Goal: Navigation & Orientation: Find specific page/section

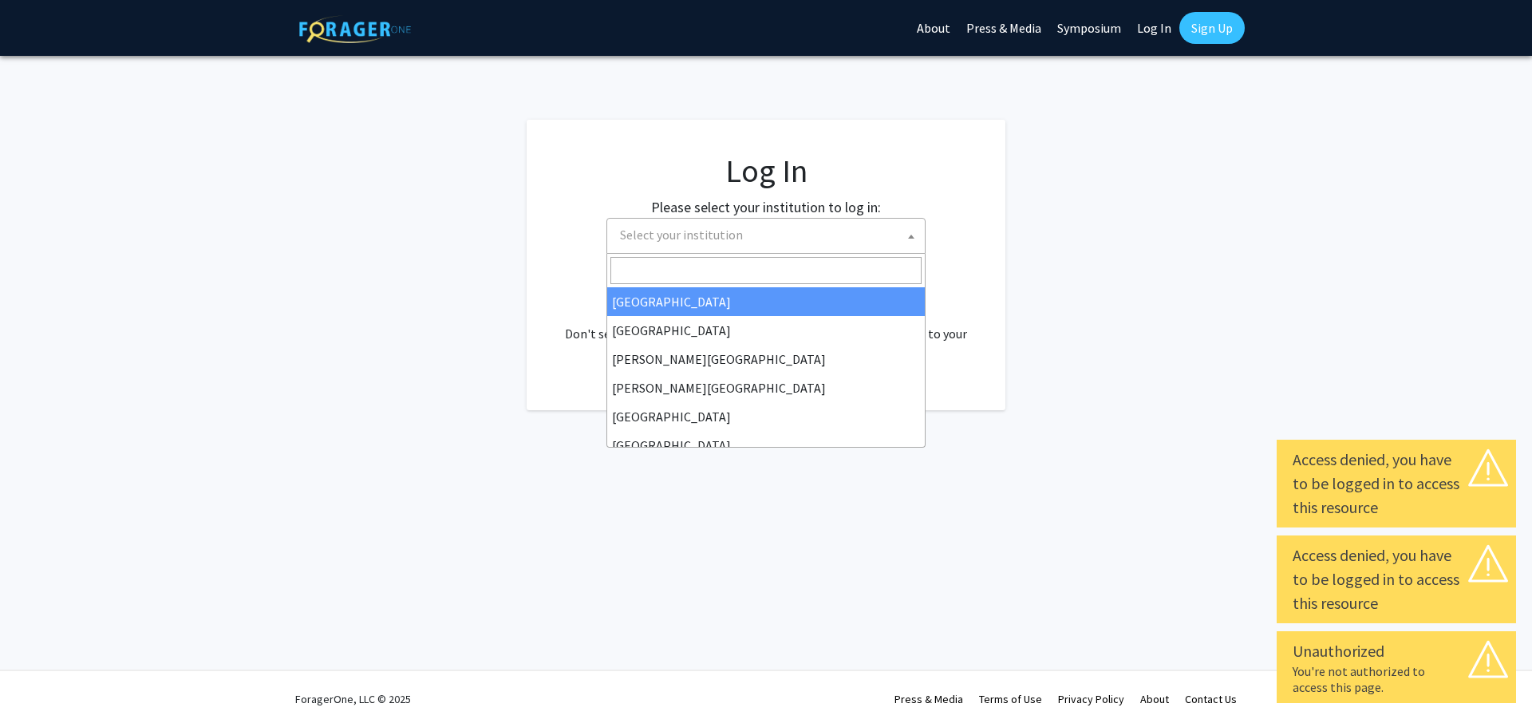
click at [853, 231] on span "Select your institution" at bounding box center [769, 235] width 311 height 33
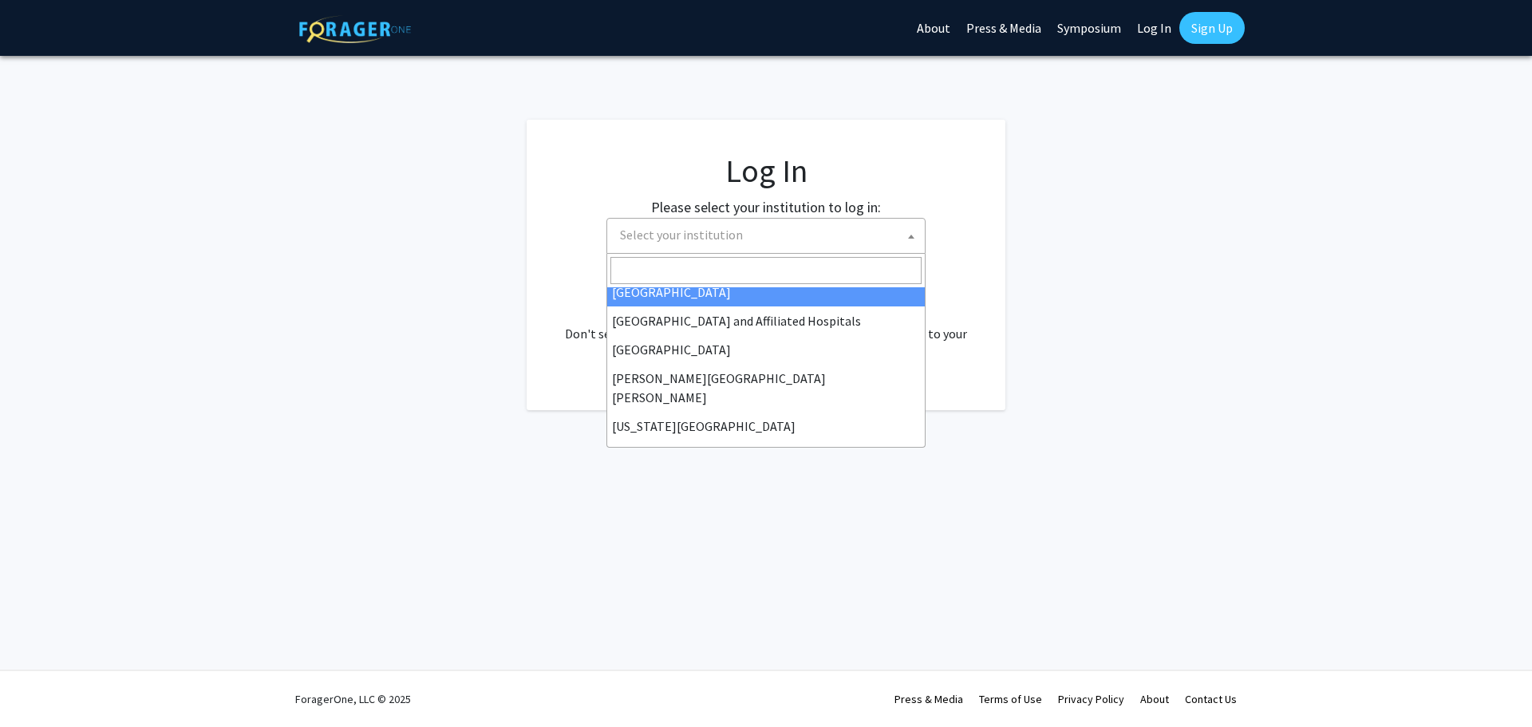
scroll to position [319, 0]
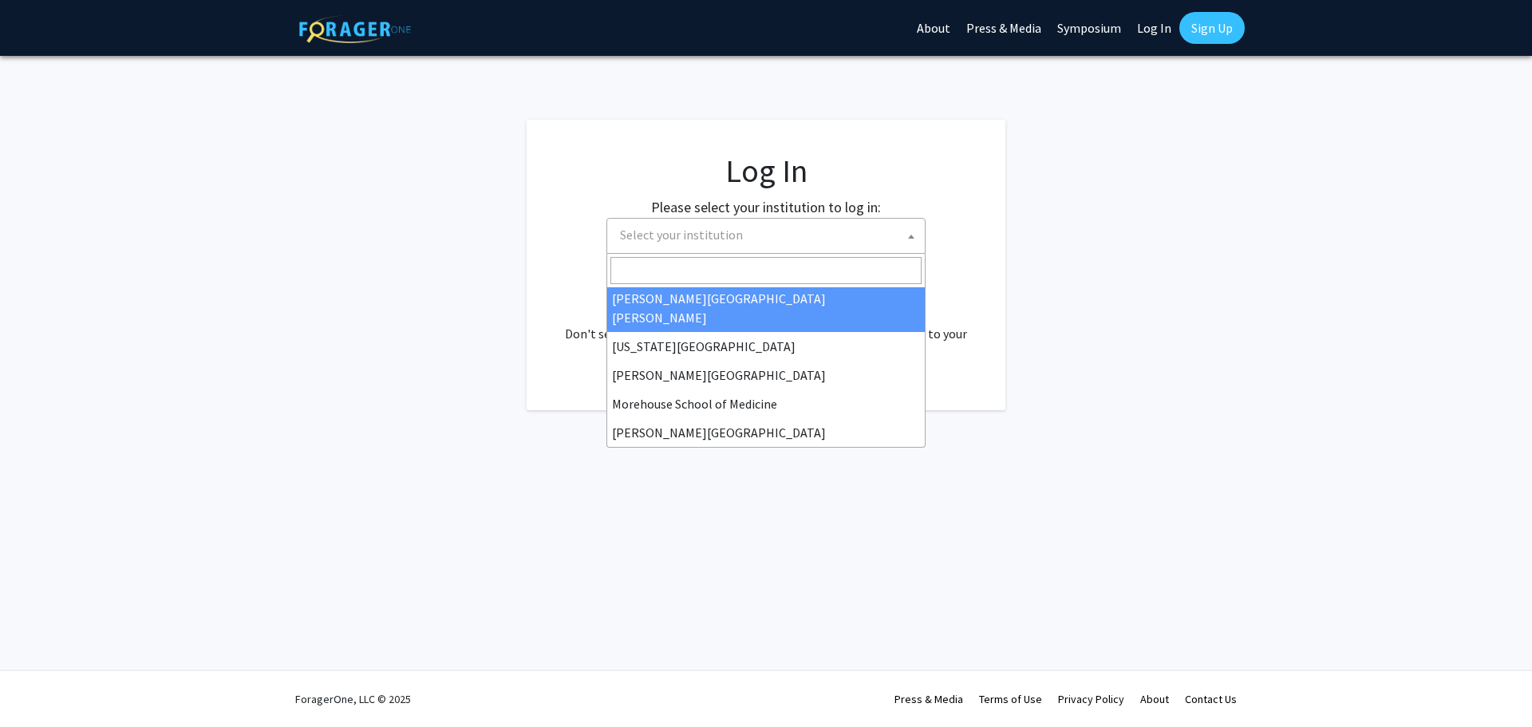
select select "1"
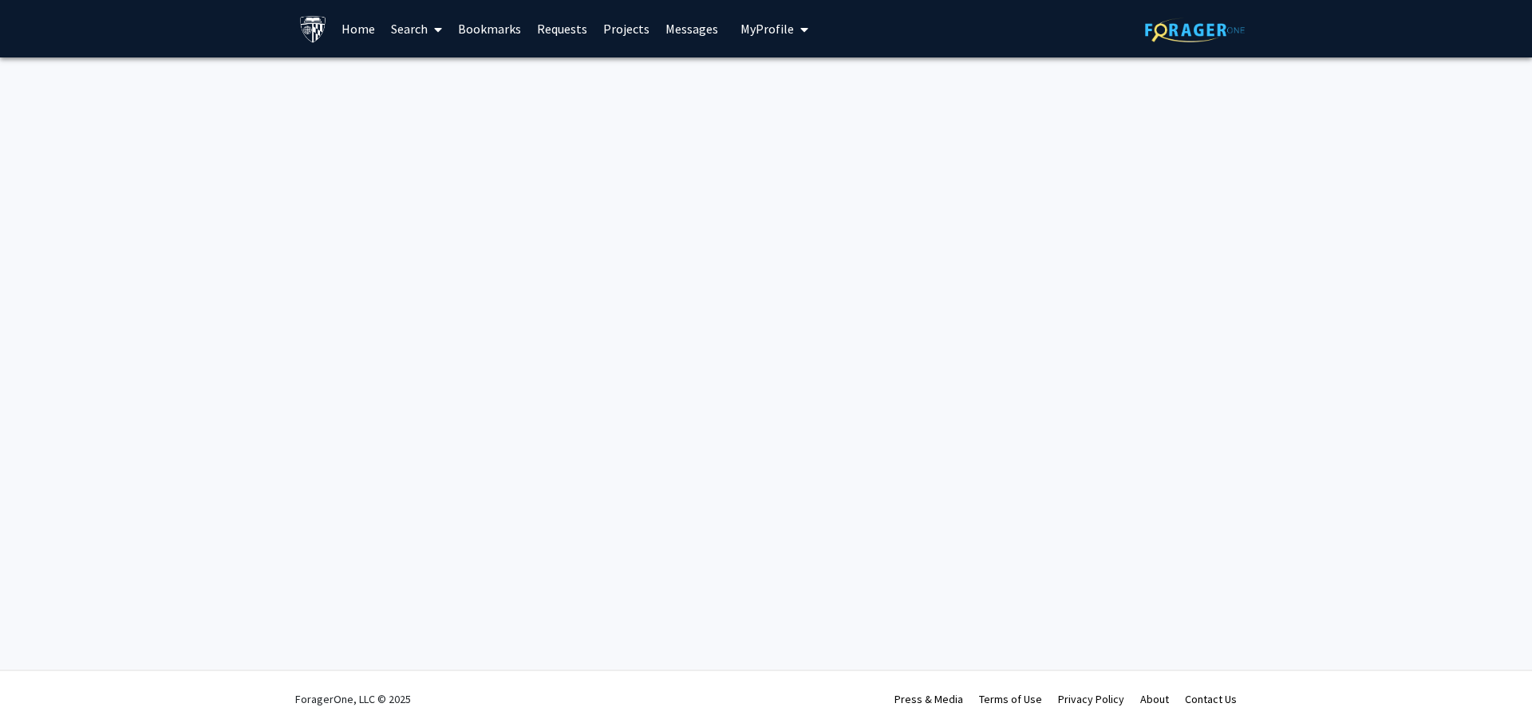
click at [358, 35] on link "Home" at bounding box center [358, 29] width 49 height 56
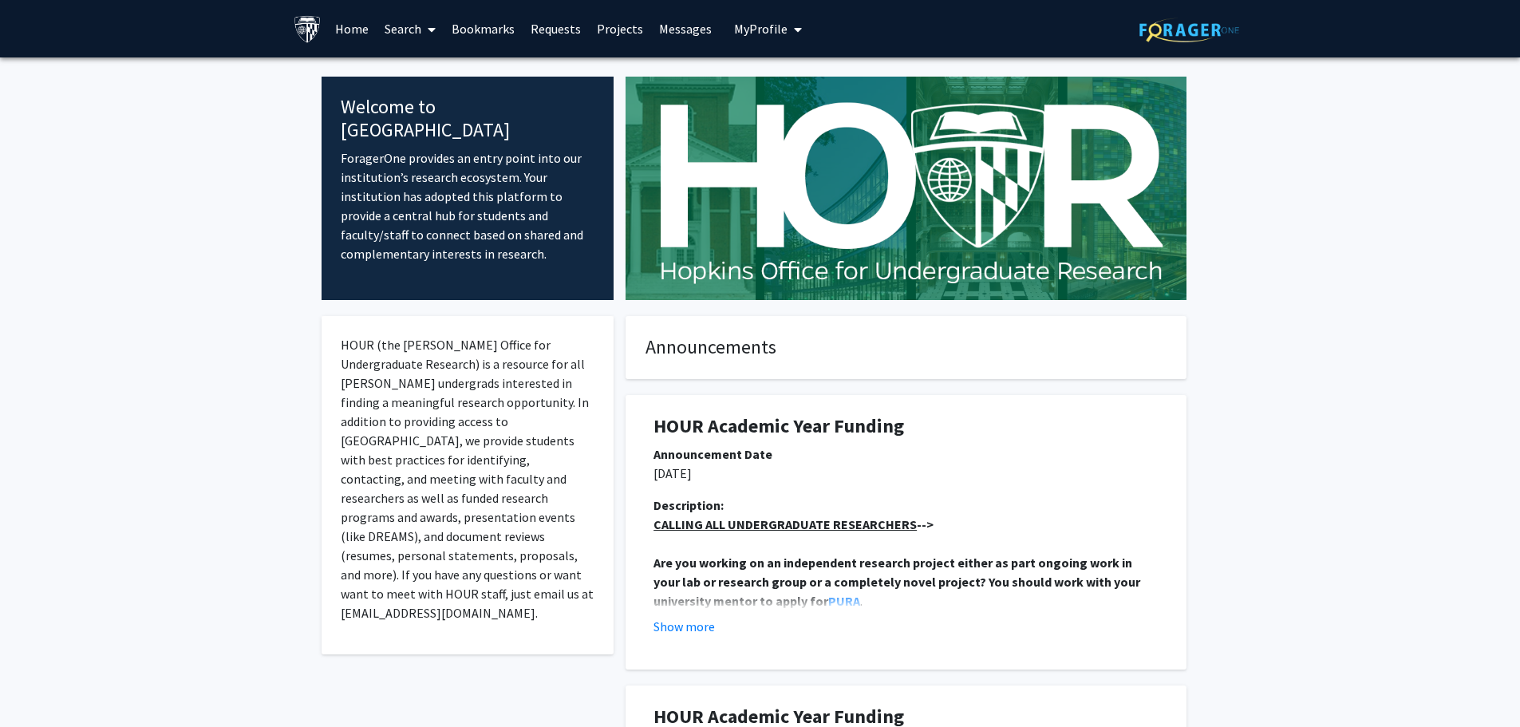
click at [1366, 11] on div "Skip navigation Home Search Bookmarks Requests Projects Messages My Profile [PE…" at bounding box center [760, 28] width 1520 height 57
